Goal: Transaction & Acquisition: Book appointment/travel/reservation

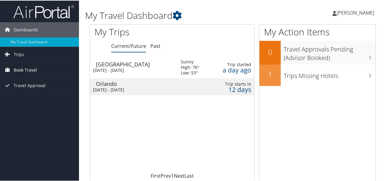
click at [26, 68] on span "Book Travel" at bounding box center [25, 69] width 23 height 15
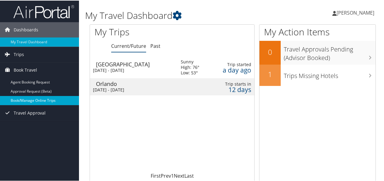
click at [21, 97] on link "Book/Manage Online Trips" at bounding box center [39, 99] width 79 height 9
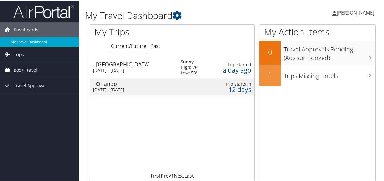
click at [18, 70] on span "Book Travel" at bounding box center [25, 69] width 23 height 15
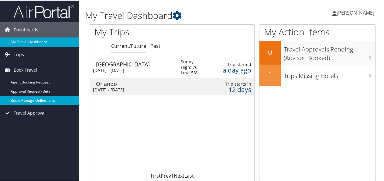
click at [18, 97] on link "Book/Manage Online Trips" at bounding box center [39, 99] width 79 height 9
